Goal: Task Accomplishment & Management: Manage account settings

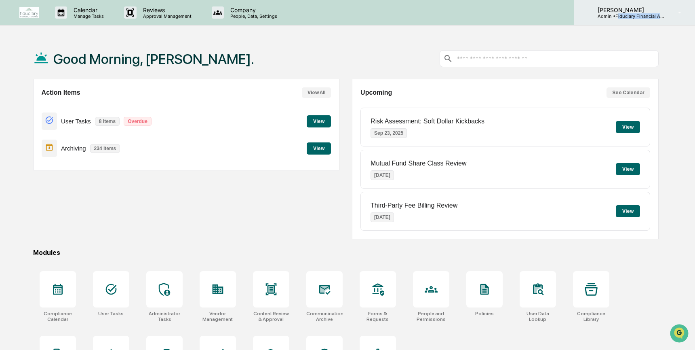
click at [619, 19] on div "[PERSON_NAME] Admin • Fiduciary Financial Advisors" at bounding box center [634, 12] width 121 height 25
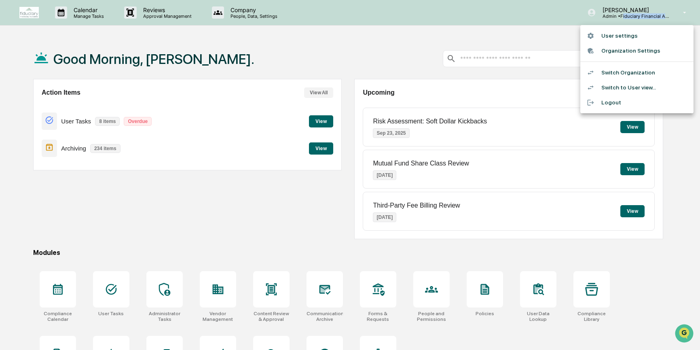
click at [627, 53] on li "Organization Settings" at bounding box center [636, 50] width 113 height 15
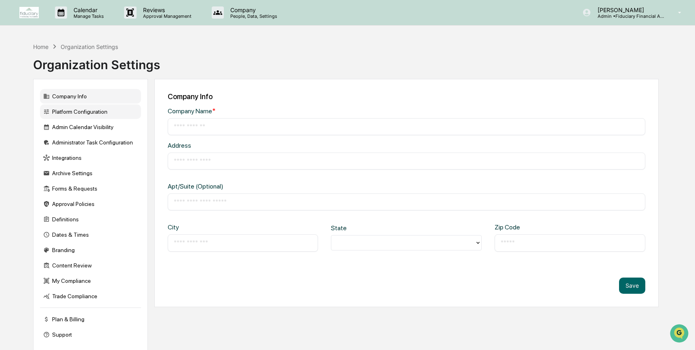
type input "**********"
type input "*********"
type input "**********"
type input "*****"
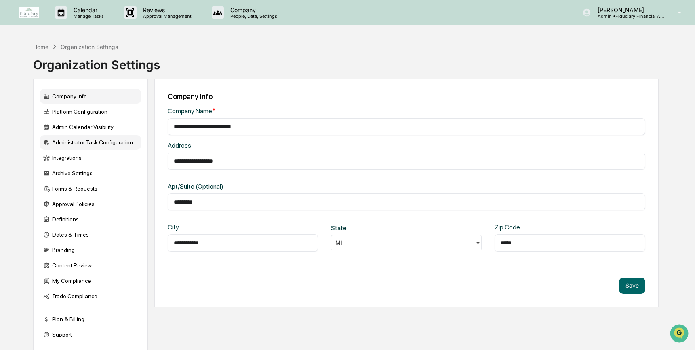
click at [100, 149] on div "Administrator Task Configuration" at bounding box center [90, 142] width 101 height 15
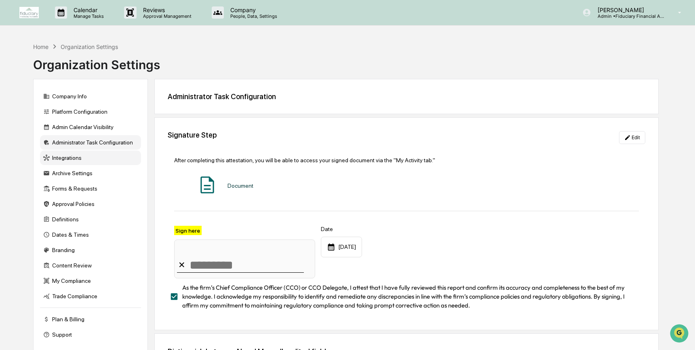
click at [96, 163] on div "Integrations" at bounding box center [90, 157] width 101 height 15
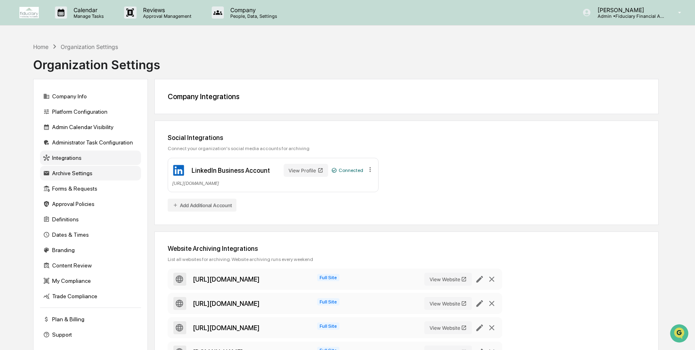
click at [85, 173] on div "Archive Settings" at bounding box center [90, 173] width 101 height 15
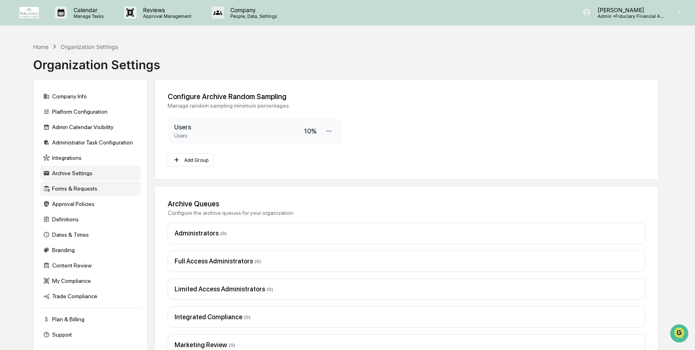
click at [92, 196] on div "Forms & Requests" at bounding box center [90, 188] width 101 height 15
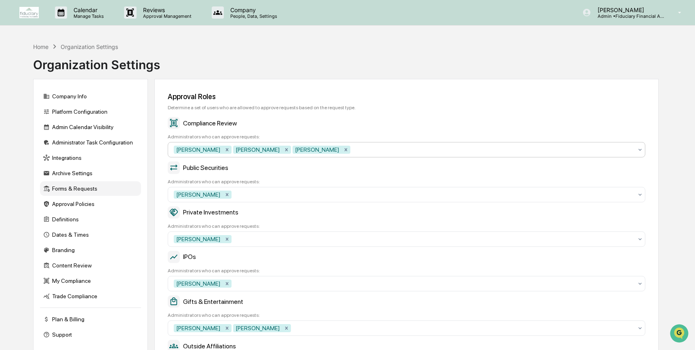
click at [353, 150] on div at bounding box center [492, 150] width 281 height 8
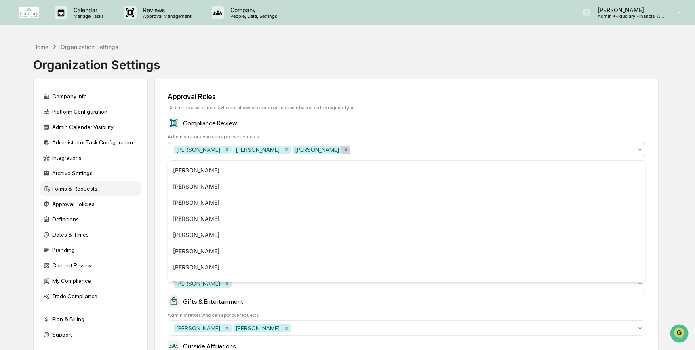
click at [343, 151] on icon "Remove Izzy Daboub" at bounding box center [346, 150] width 6 height 6
click at [282, 152] on div "Remove Lindsay Rider" at bounding box center [286, 150] width 9 height 8
click at [226, 151] on icon "Remove Brook Powers" at bounding box center [227, 149] width 3 height 3
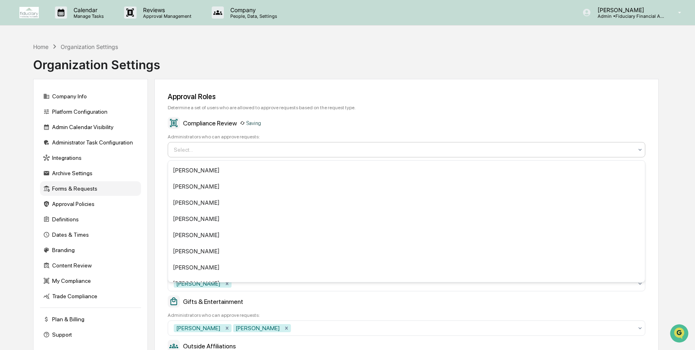
click at [239, 152] on div at bounding box center [403, 150] width 459 height 8
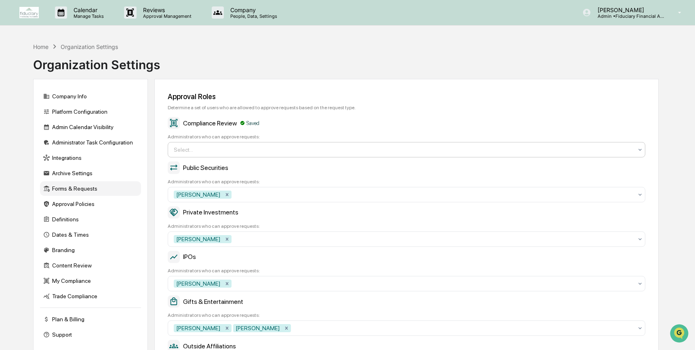
click at [237, 154] on div at bounding box center [403, 150] width 459 height 8
type input "******"
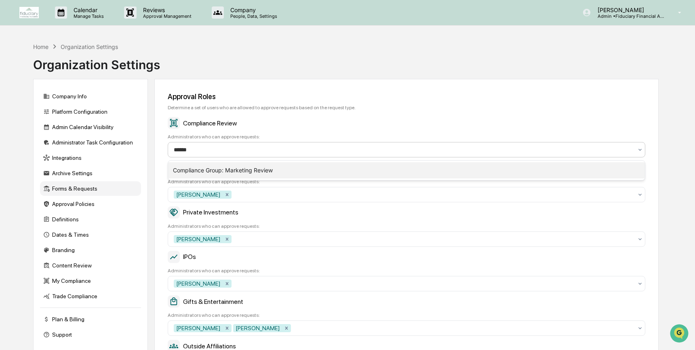
click at [238, 175] on div "Compliance Group: Marketing Review" at bounding box center [406, 170] width 477 height 16
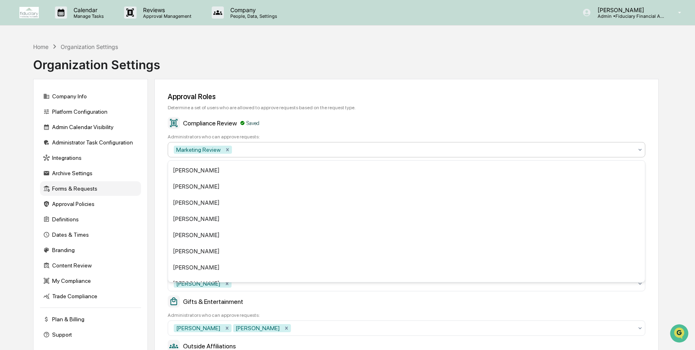
click at [414, 112] on div "Approval Roles Determine a set of users who are allowed to approve requests bas…" at bounding box center [406, 298] width 505 height 439
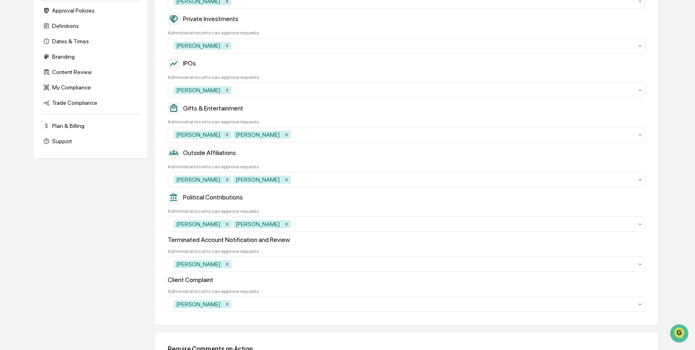
scroll to position [272, 0]
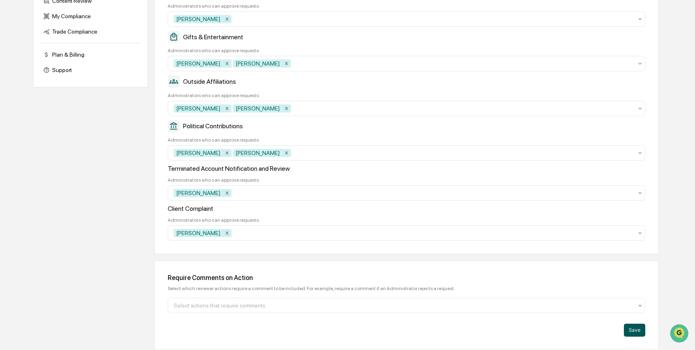
click at [641, 332] on button "Save" at bounding box center [634, 329] width 21 height 13
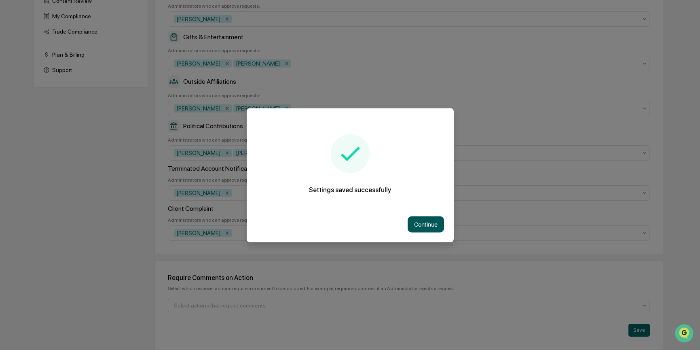
click at [431, 218] on button "Continue" at bounding box center [426, 224] width 36 height 16
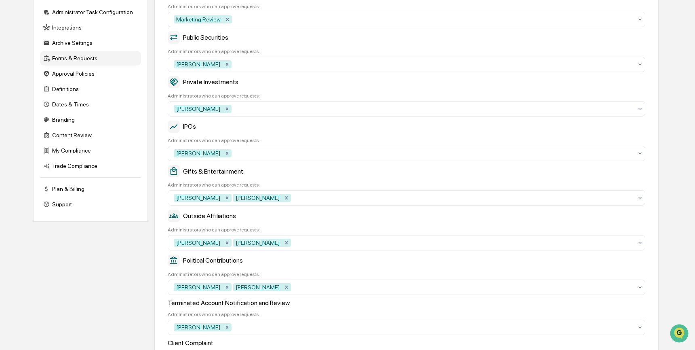
scroll to position [0, 0]
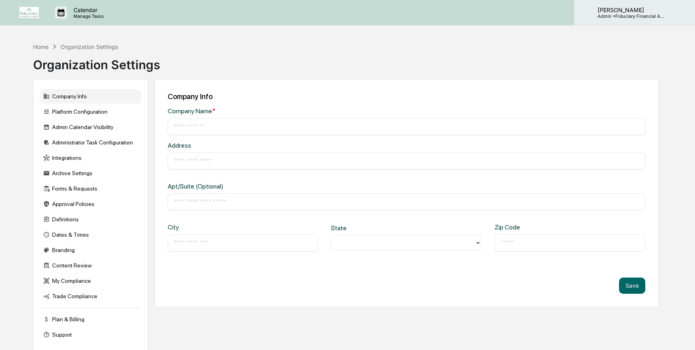
click at [663, 17] on p "Admin • Fiduciary Financial Advisors" at bounding box center [628, 16] width 75 height 6
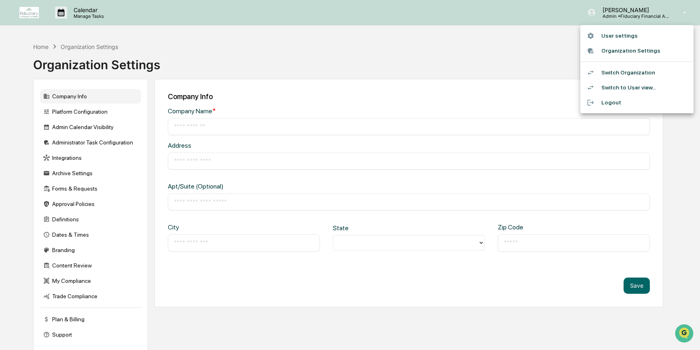
type input "**********"
type input "*********"
type input "**********"
type input "*****"
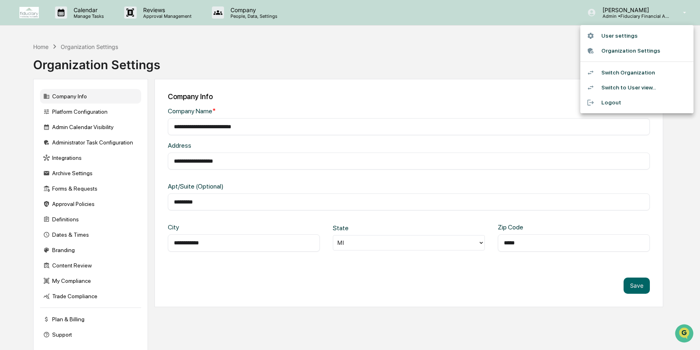
click at [661, 84] on li "Switch to User view..." at bounding box center [636, 87] width 113 height 15
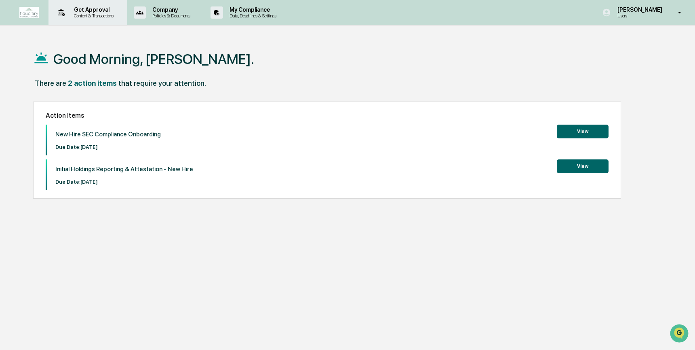
click at [102, 12] on p "Get Approval" at bounding box center [93, 9] width 50 height 6
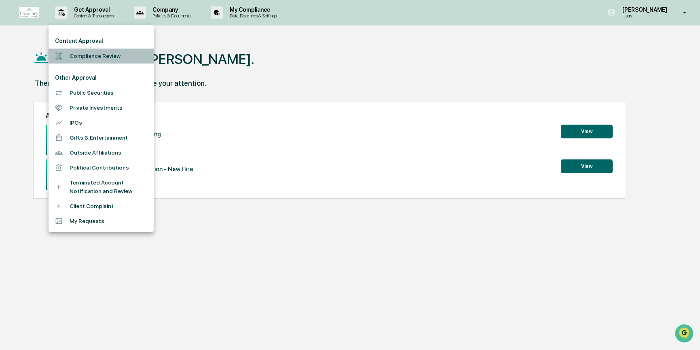
click at [91, 52] on li "Compliance Review" at bounding box center [101, 56] width 105 height 15
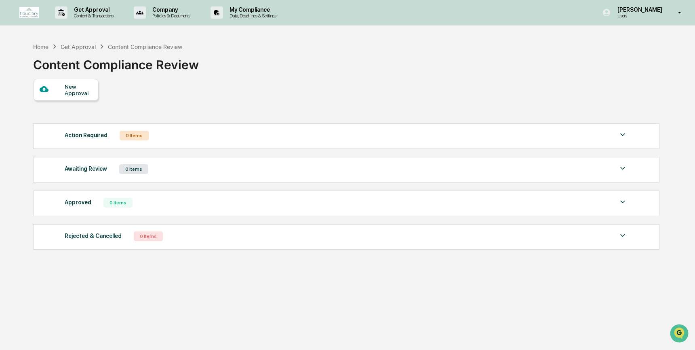
click at [53, 90] on div at bounding box center [52, 89] width 25 height 10
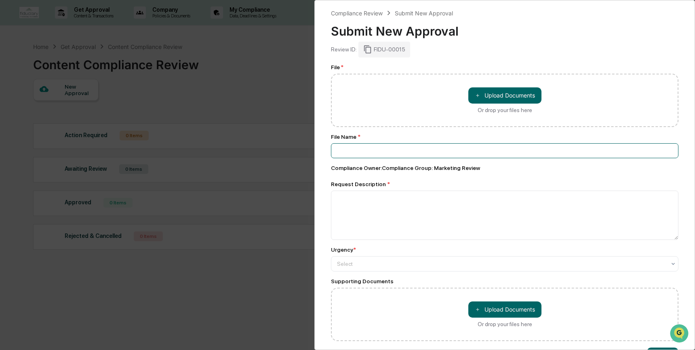
click at [433, 158] on input at bounding box center [505, 150] width 348 height 15
click at [433, 152] on input at bounding box center [505, 150] width 348 height 15
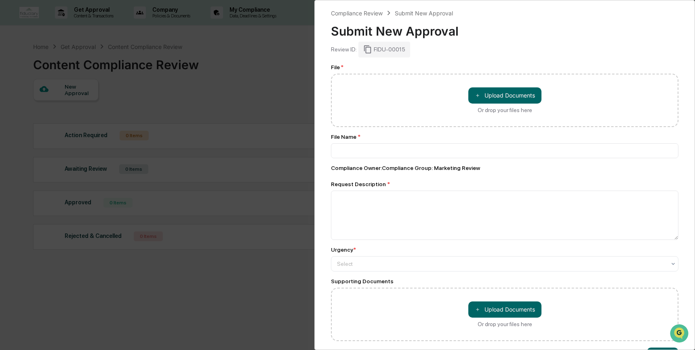
click at [323, 242] on div "Compliance Review Submit New Approval Submit New Approval Review ID: FIDU-00015…" at bounding box center [505, 175] width 381 height 350
click at [506, 100] on button "＋ Upload Documents" at bounding box center [505, 95] width 73 height 16
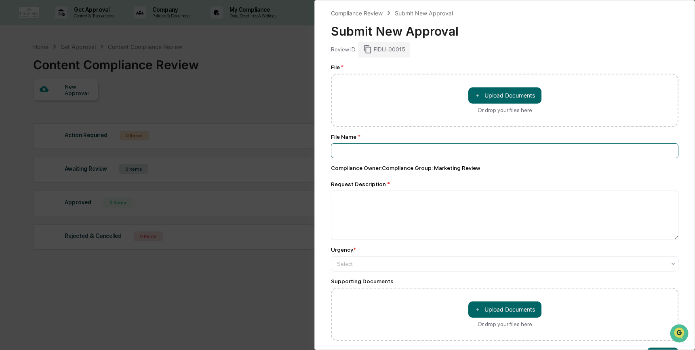
click at [526, 155] on input at bounding box center [505, 150] width 348 height 15
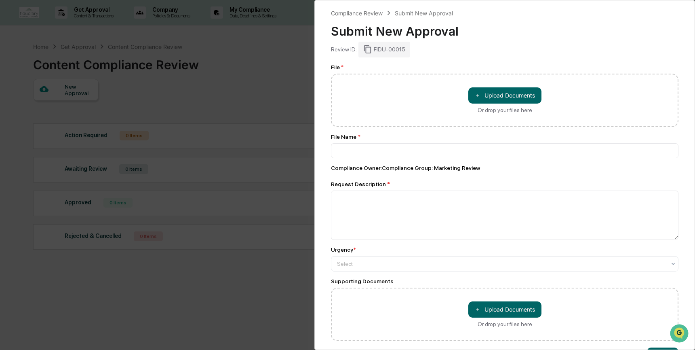
drag, startPoint x: 651, startPoint y: 25, endPoint x: 486, endPoint y: 26, distance: 165.3
click at [651, 26] on div "Submit New Approval" at bounding box center [505, 27] width 348 height 21
click at [186, 94] on div "Compliance Review Submit New Approval Submit New Approval Review ID: FIDU-00015…" at bounding box center [347, 175] width 695 height 350
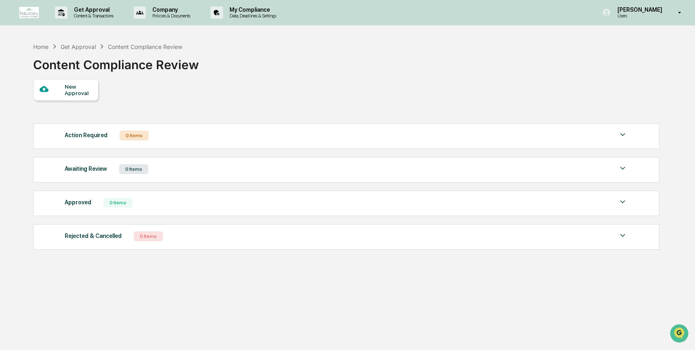
click at [399, 112] on div "New Approval Action Required 0 Items No data to display Show 5 Page 1 of 0 |< <…" at bounding box center [346, 166] width 626 height 175
drag, startPoint x: 217, startPoint y: 78, endPoint x: 217, endPoint y: 82, distance: 4.4
click at [217, 80] on div "Home Get Approval Content Compliance Review Content Compliance Review New Appro…" at bounding box center [346, 213] width 650 height 350
click at [294, 122] on div "Action Required 0 Items No data to display Show 5 Page 1 of 0 |< < > >| Awaitin…" at bounding box center [346, 186] width 626 height 134
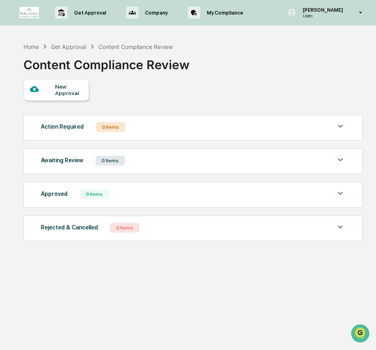
click at [274, 106] on div "New Approval Action Required 0 Items No data to display Show 5 Page 1 of 0 |< <…" at bounding box center [192, 162] width 338 height 166
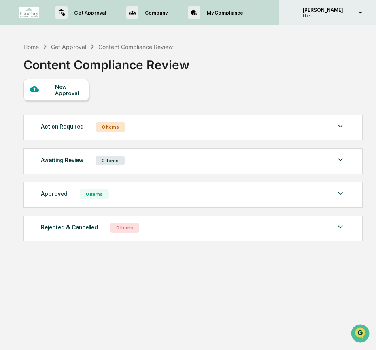
click at [329, 15] on p "Users" at bounding box center [321, 16] width 51 height 6
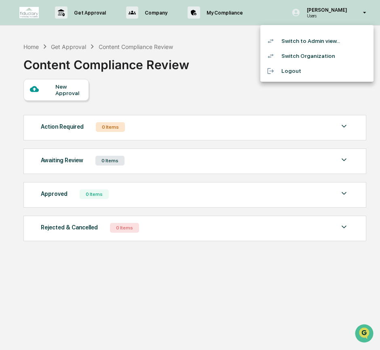
click at [326, 42] on li "Switch to Admin view..." at bounding box center [316, 41] width 113 height 15
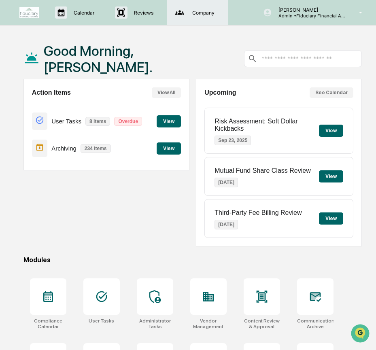
click at [196, 8] on div "Company People, Data, Settings" at bounding box center [196, 12] width 53 height 12
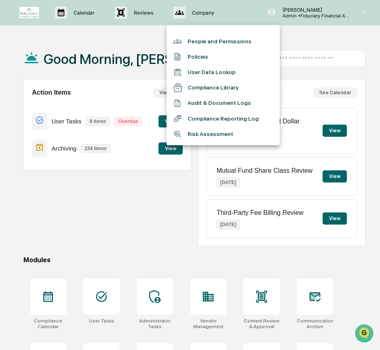
click at [203, 44] on li "People and Permissions" at bounding box center [223, 41] width 113 height 15
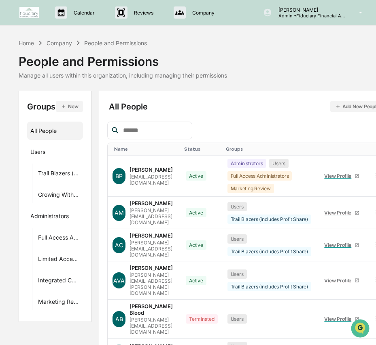
click at [209, 51] on div "People and Permissions" at bounding box center [123, 58] width 208 height 21
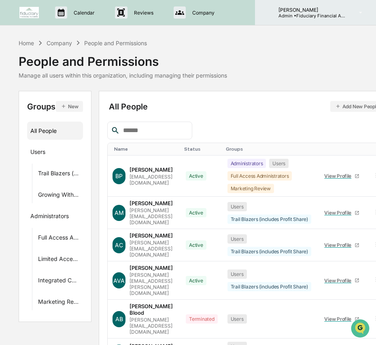
click at [338, 15] on p "Admin • Fiduciary Financial Advisors" at bounding box center [309, 16] width 75 height 6
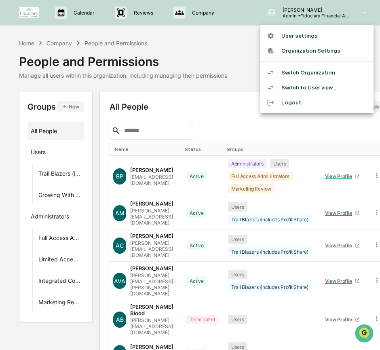
click at [307, 49] on li "Organization Settings" at bounding box center [316, 50] width 113 height 15
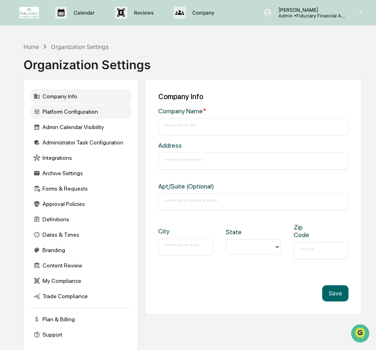
type input "**********"
type input "*********"
type input "**********"
type input "*****"
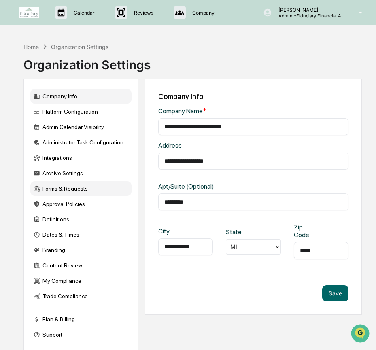
click at [103, 190] on div "Forms & Requests" at bounding box center [80, 188] width 101 height 15
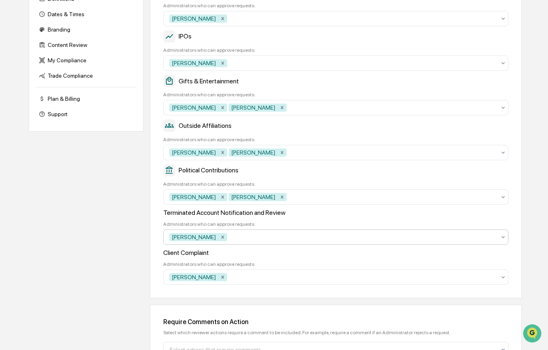
scroll to position [220, 0]
click at [220, 111] on icon "Remove Brook Powers" at bounding box center [223, 108] width 6 height 6
drag, startPoint x: 213, startPoint y: 112, endPoint x: 235, endPoint y: 112, distance: 21.4
click at [221, 110] on icon "Remove Lindsay Rider" at bounding box center [222, 108] width 3 height 3
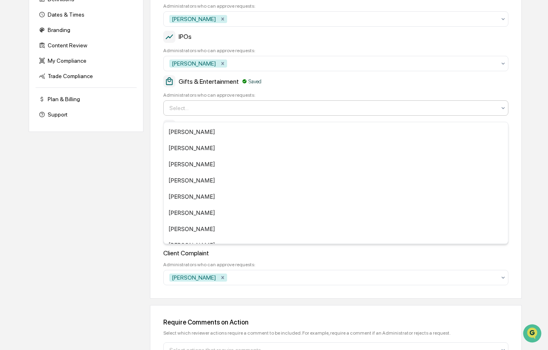
click at [307, 112] on div at bounding box center [332, 108] width 327 height 8
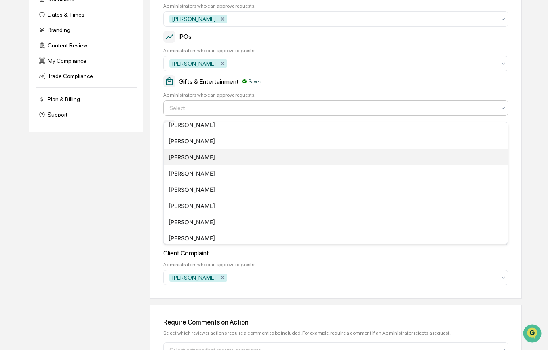
scroll to position [141, 0]
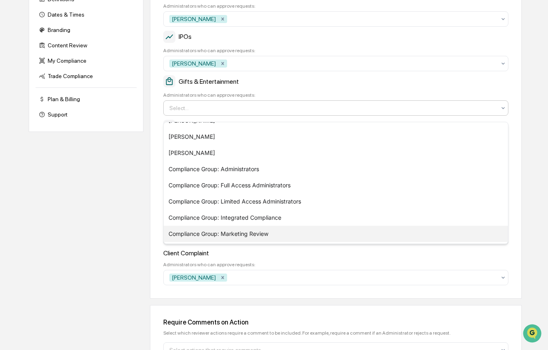
click at [287, 234] on div "Compliance Group: Marketing Review" at bounding box center [336, 234] width 344 height 16
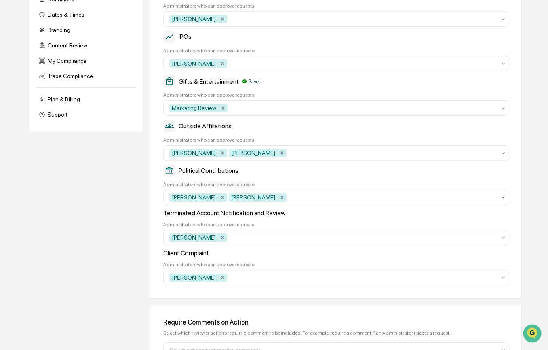
click at [326, 86] on div "Gifts & Entertainment Saved" at bounding box center [335, 81] width 345 height 12
click at [220, 156] on icon "Remove Brook Powers" at bounding box center [223, 153] width 6 height 6
click at [218, 157] on div "Remove Lindsay Rider" at bounding box center [222, 153] width 9 height 8
click at [237, 156] on div at bounding box center [332, 153] width 327 height 8
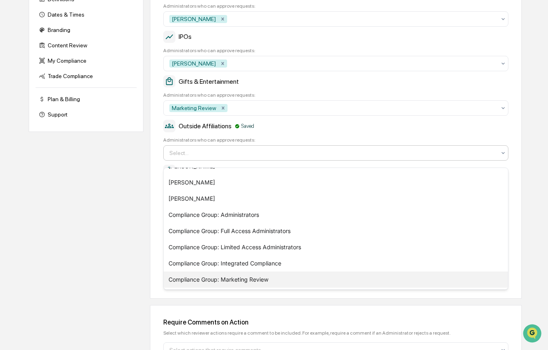
click at [225, 277] on div "Compliance Group: Marketing Review" at bounding box center [336, 279] width 344 height 16
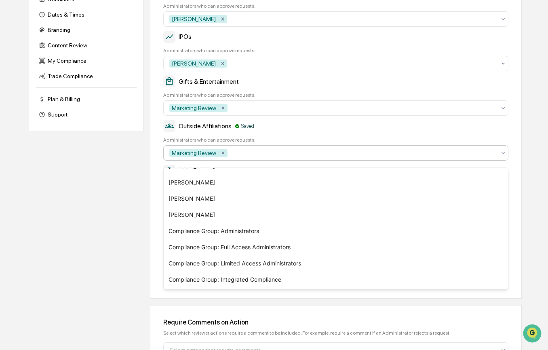
click at [148, 194] on div "Company Info Platform Configuration Admin Calendar Visibility Administrator Tas…" at bounding box center [275, 126] width 493 height 535
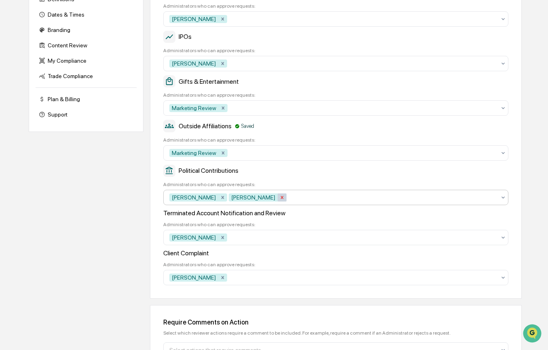
click at [278, 201] on div "Remove Lindsay Rider" at bounding box center [282, 197] width 9 height 8
click at [218, 201] on div "Remove Brook Powers" at bounding box center [222, 197] width 9 height 8
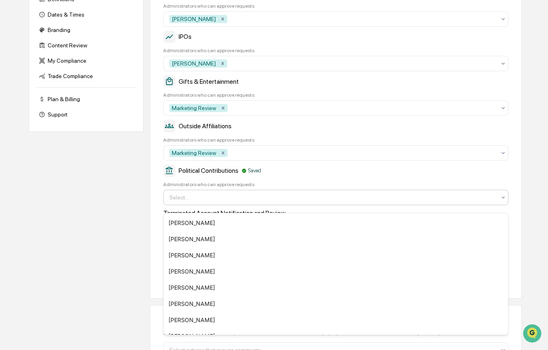
click at [243, 201] on div at bounding box center [332, 197] width 327 height 8
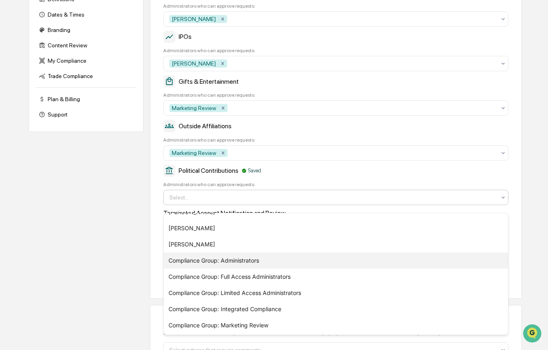
scroll to position [141, 0]
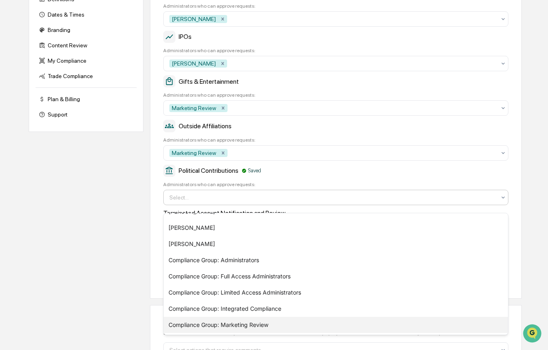
click at [239, 323] on div "Compliance Group: Marketing Review" at bounding box center [336, 325] width 344 height 16
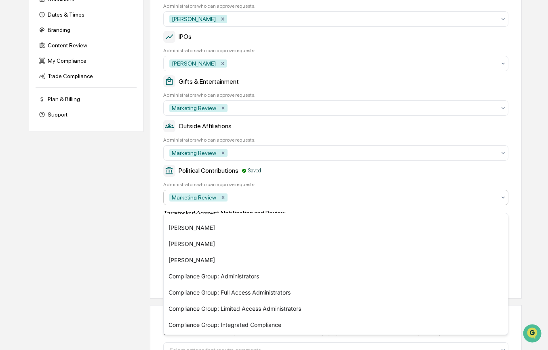
click at [139, 263] on div "Company Info Platform Configuration Admin Calendar Visibility Administrator Tas…" at bounding box center [275, 126] width 493 height 535
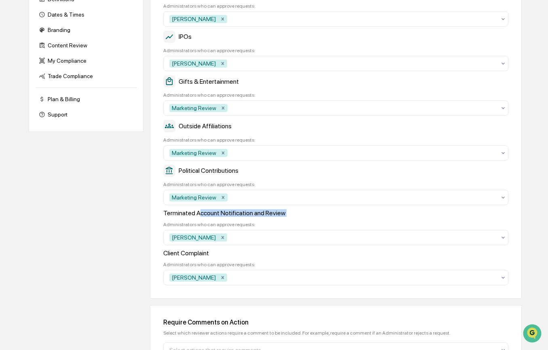
drag, startPoint x: 204, startPoint y: 222, endPoint x: 265, endPoint y: 223, distance: 61.0
click at [265, 223] on div "Terminated Account Notification and Review Administrators who can approve reque…" at bounding box center [335, 227] width 345 height 36
click at [270, 223] on div "Terminated Account Notification and Review Administrators who can approve reque…" at bounding box center [335, 227] width 345 height 36
drag, startPoint x: 245, startPoint y: 221, endPoint x: 263, endPoint y: 225, distance: 18.2
click at [262, 224] on div "Terminated Account Notification and Review Administrators who can approve reque…" at bounding box center [335, 227] width 345 height 36
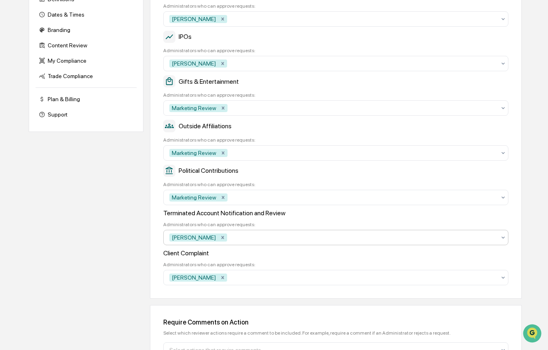
click at [261, 241] on div at bounding box center [362, 237] width 267 height 8
click at [123, 242] on div "Company Info Platform Configuration Admin Calendar Visibility Administrator Tas…" at bounding box center [275, 126] width 493 height 535
click at [241, 281] on div at bounding box center [362, 277] width 267 height 8
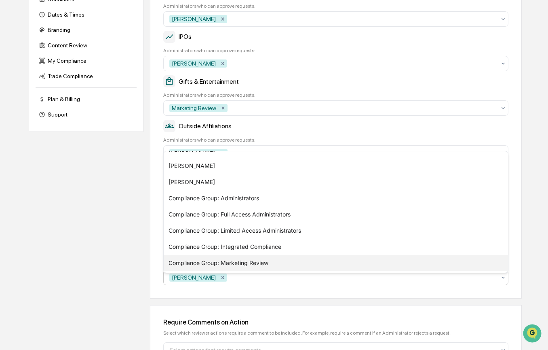
click at [226, 260] on div "Compliance Group: Marketing Review" at bounding box center [336, 263] width 344 height 16
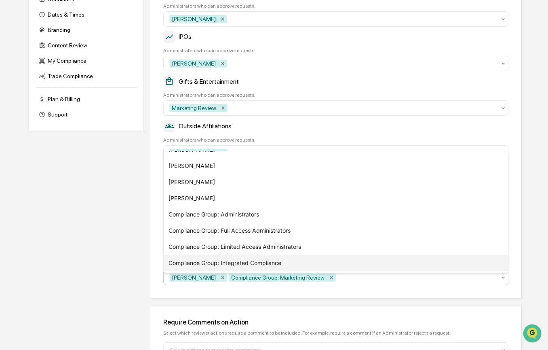
scroll to position [108, 0]
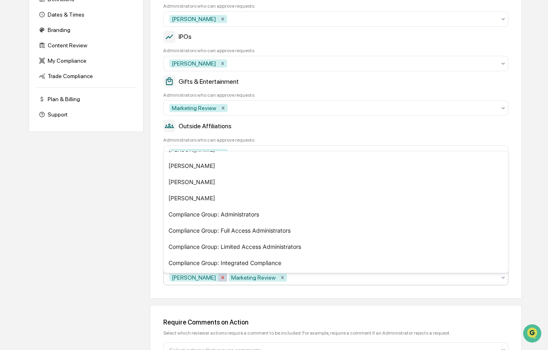
click at [220, 280] on icon "Remove Brook Powers" at bounding box center [223, 278] width 6 height 6
click at [131, 288] on div "Company Info Platform Configuration Admin Calendar Visibility Administrator Tas…" at bounding box center [275, 126] width 493 height 535
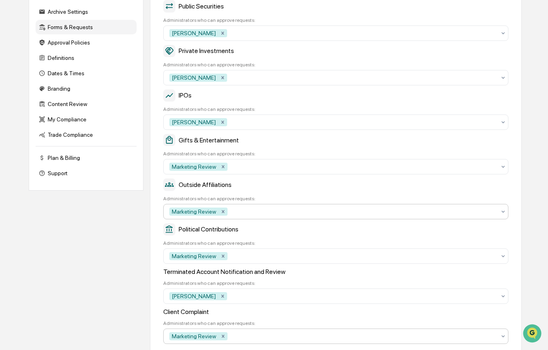
scroll to position [272, 0]
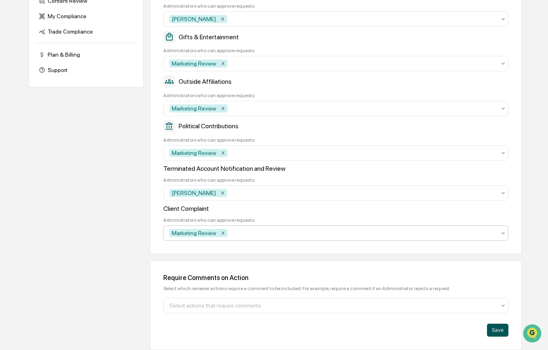
click at [496, 329] on button "Save" at bounding box center [497, 329] width 21 height 13
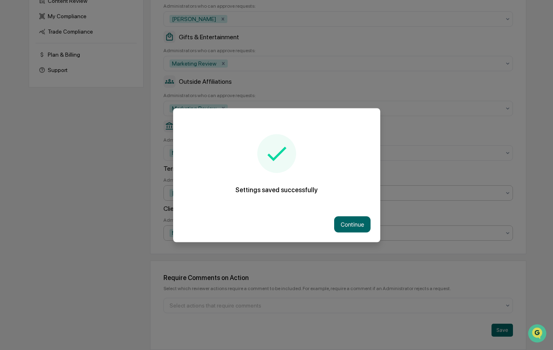
drag, startPoint x: 352, startPoint y: 225, endPoint x: 321, endPoint y: 184, distance: 51.4
click at [352, 225] on button "Continue" at bounding box center [352, 224] width 36 height 16
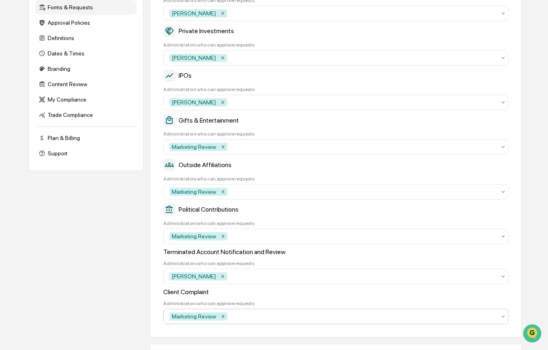
scroll to position [0, 0]
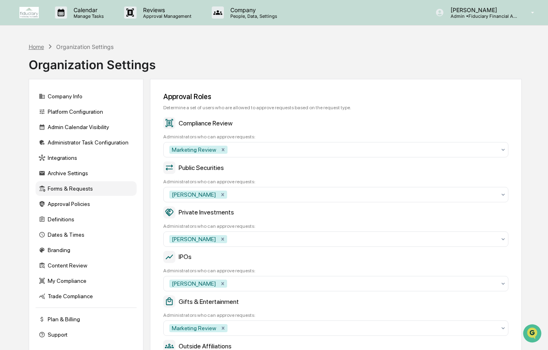
click at [36, 45] on div "Home" at bounding box center [36, 46] width 15 height 7
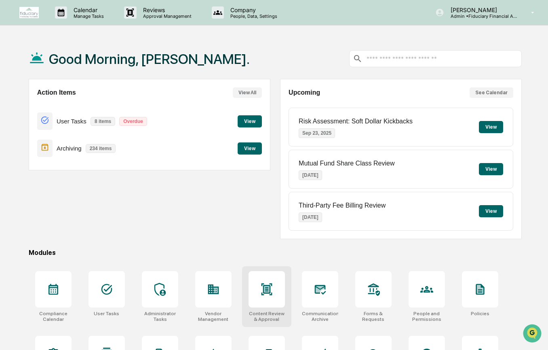
click at [262, 300] on div at bounding box center [267, 289] width 36 height 36
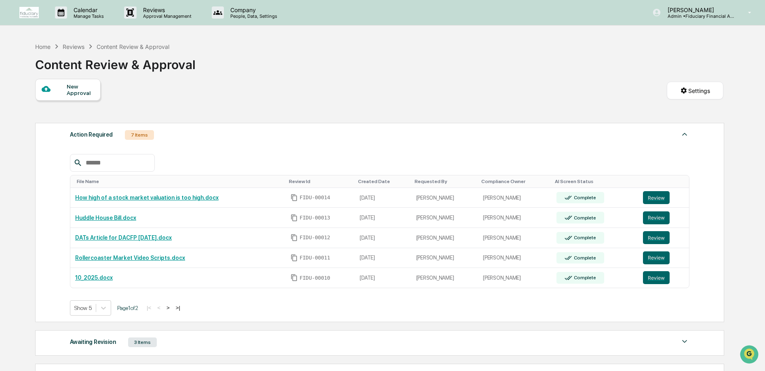
click at [544, 60] on div "Home Reviews Content Review & Approval Content Review & Approval" at bounding box center [379, 58] width 689 height 40
